Goal: Task Accomplishment & Management: Use online tool/utility

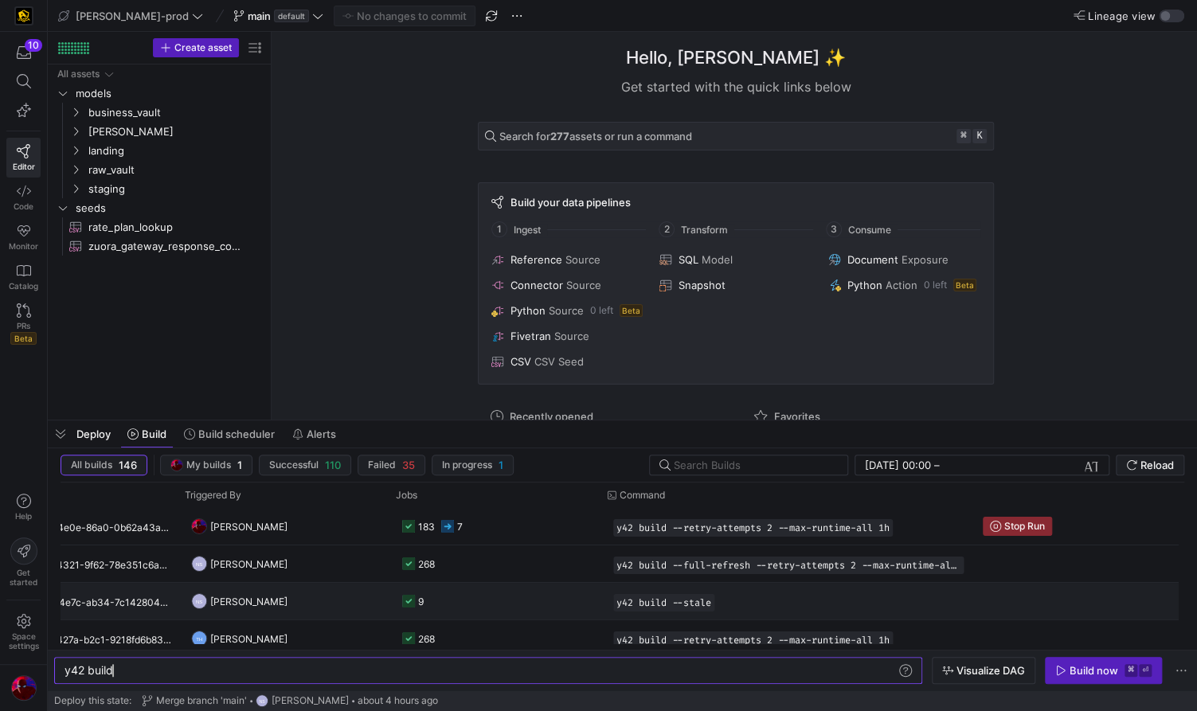
scroll to position [0, 764]
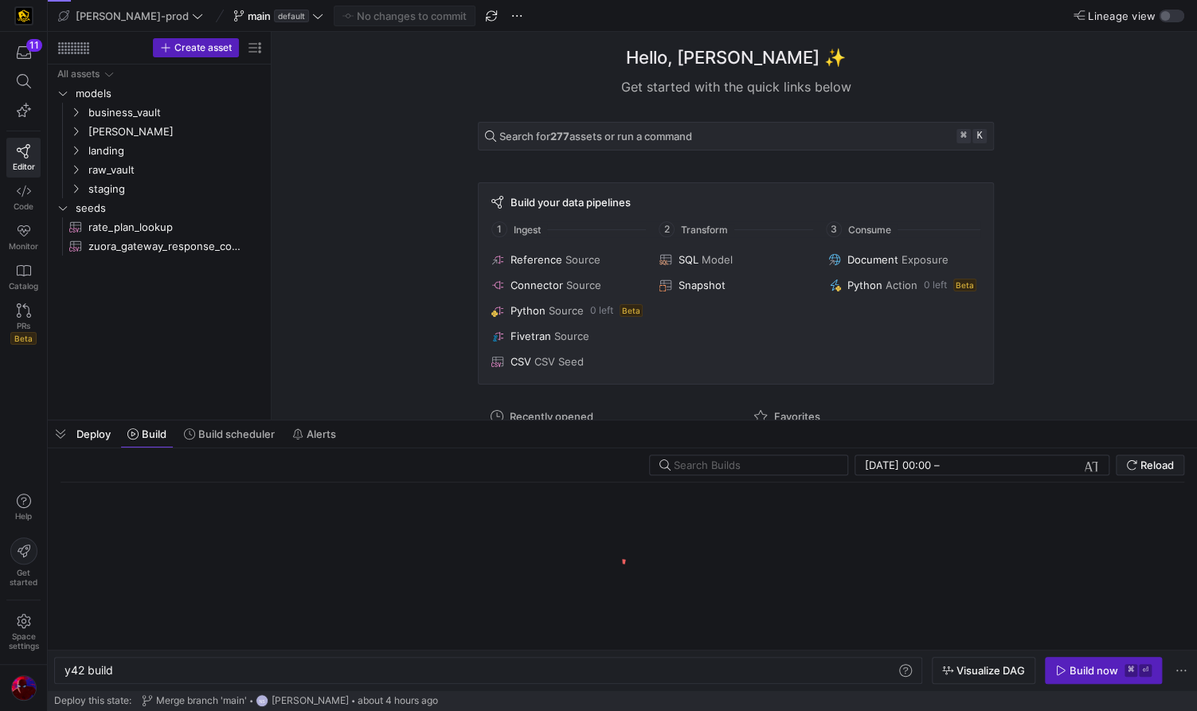
scroll to position [0, 49]
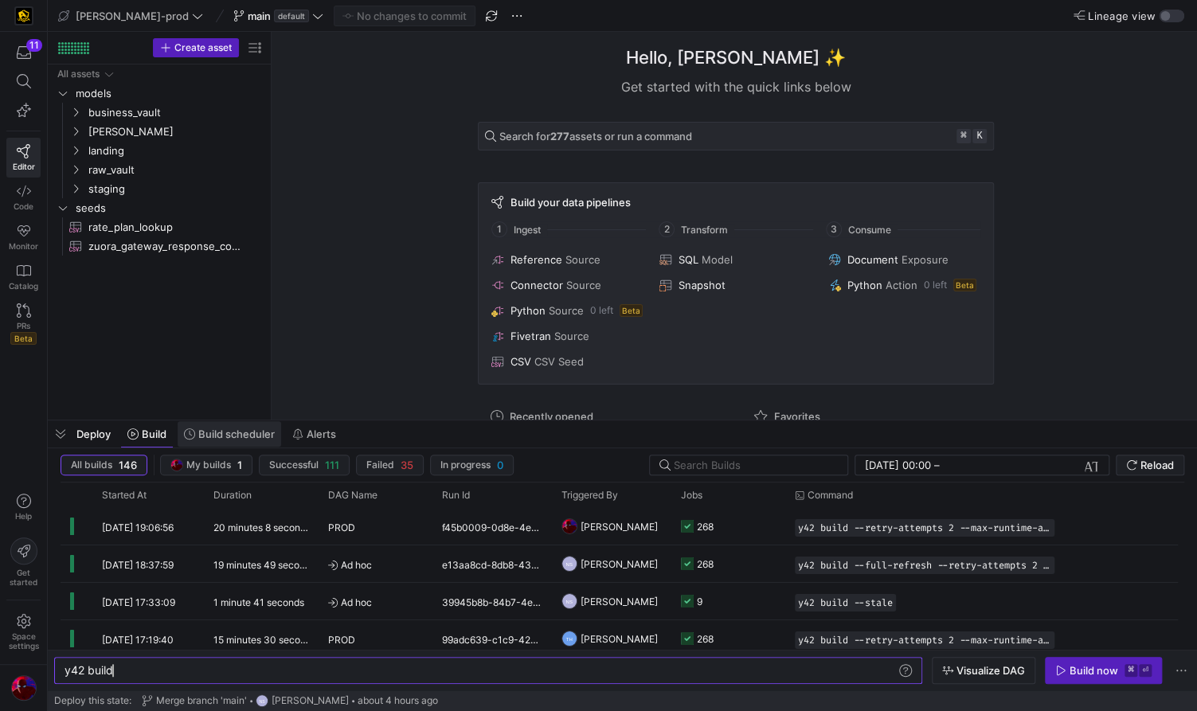
click at [265, 437] on span "Build scheduler" at bounding box center [236, 434] width 76 height 13
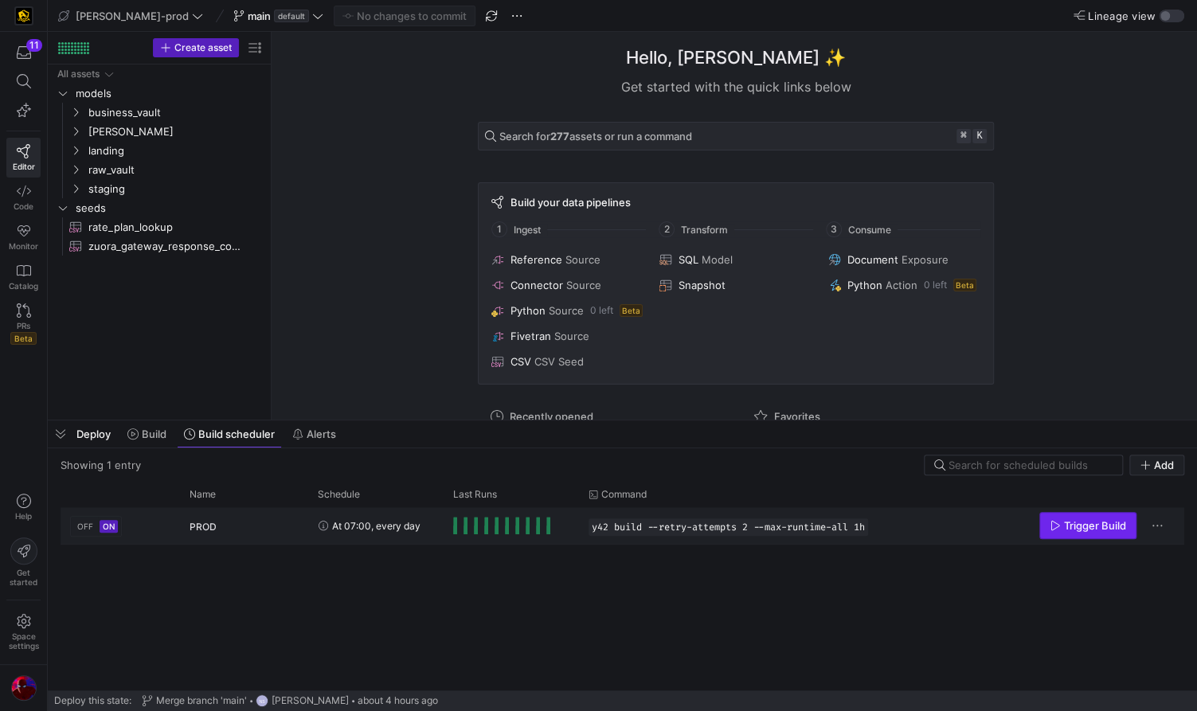
click at [1099, 525] on span "Trigger Build" at bounding box center [1095, 525] width 62 height 13
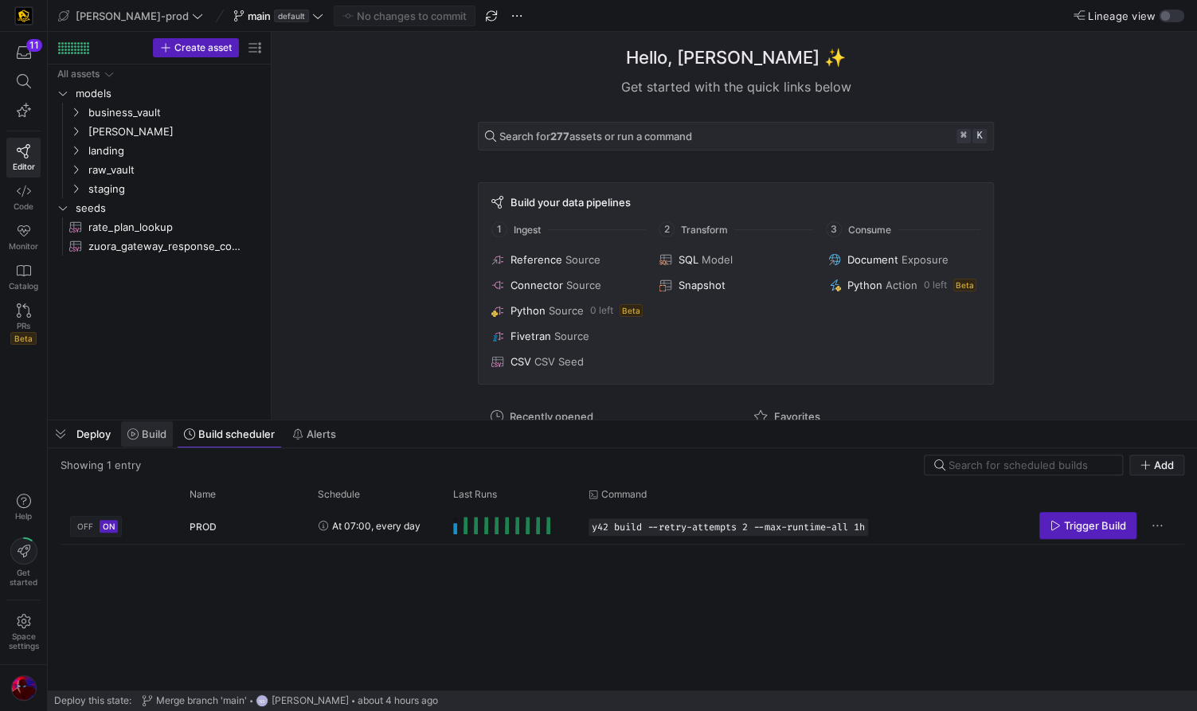
click at [132, 436] on icon at bounding box center [132, 434] width 11 height 11
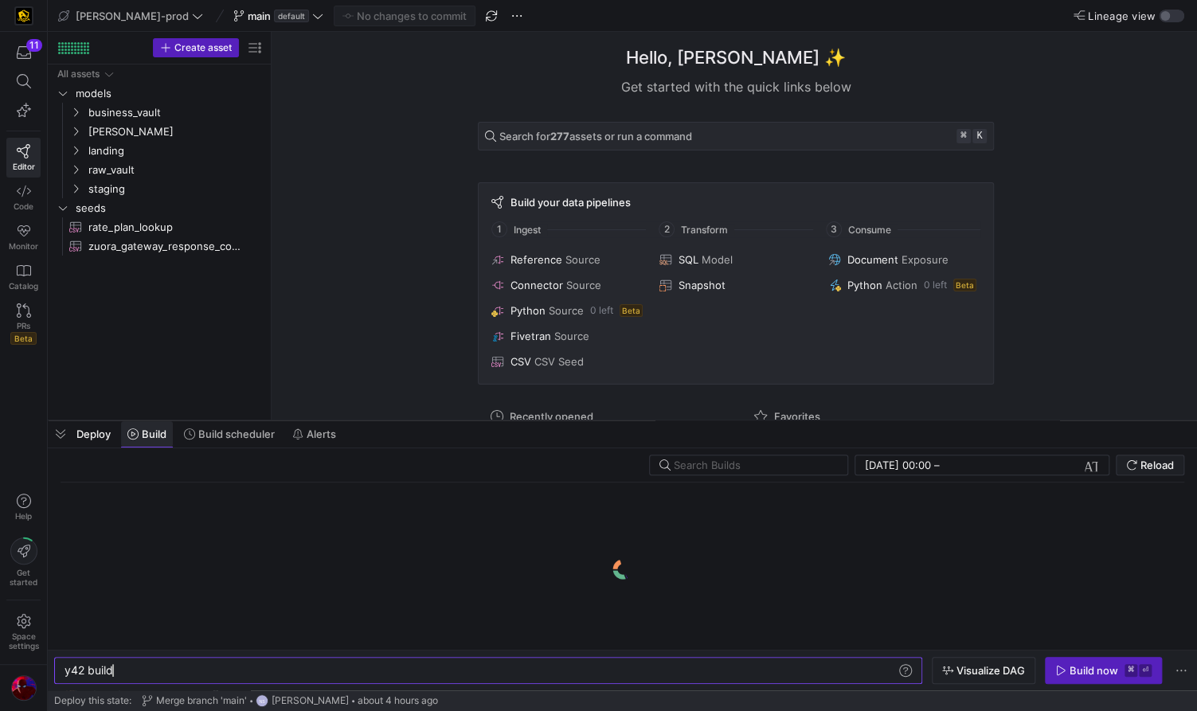
scroll to position [0, 49]
